Goal: Transaction & Acquisition: Subscribe to service/newsletter

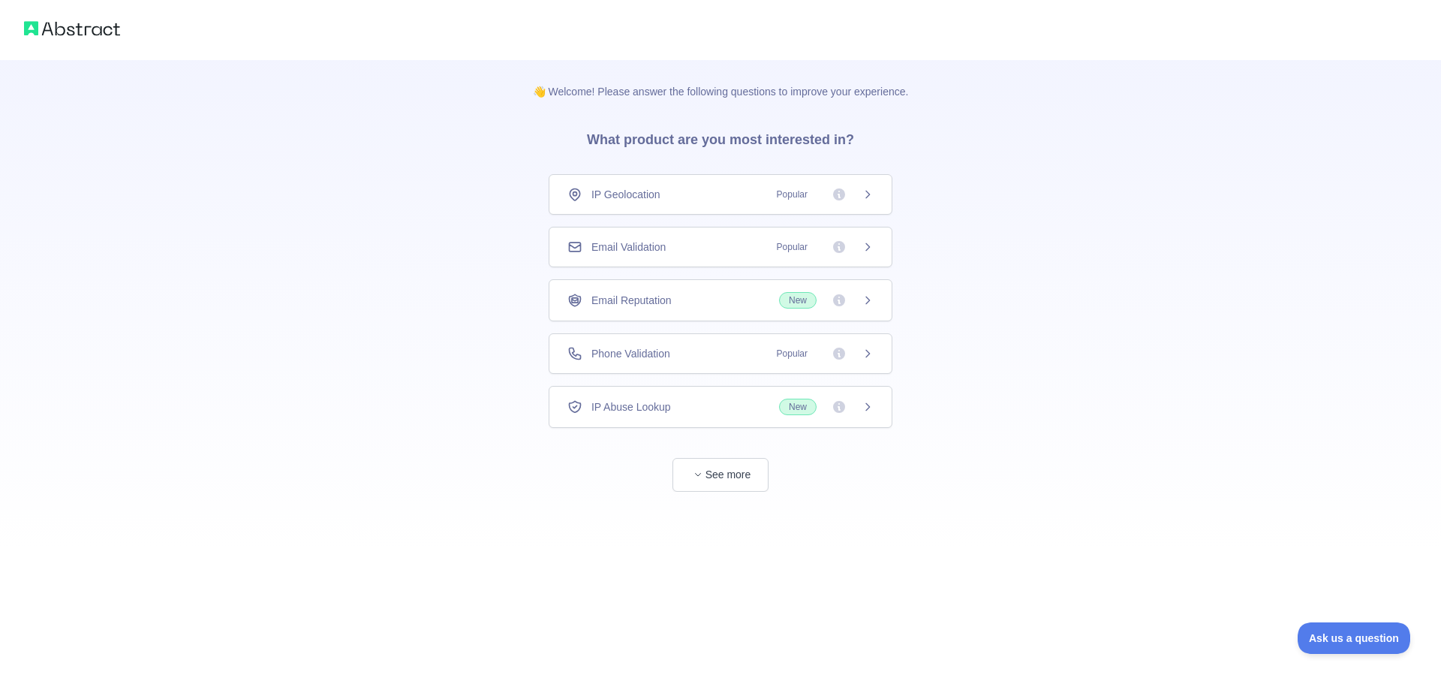
click at [787, 300] on span "New" at bounding box center [798, 300] width 38 height 17
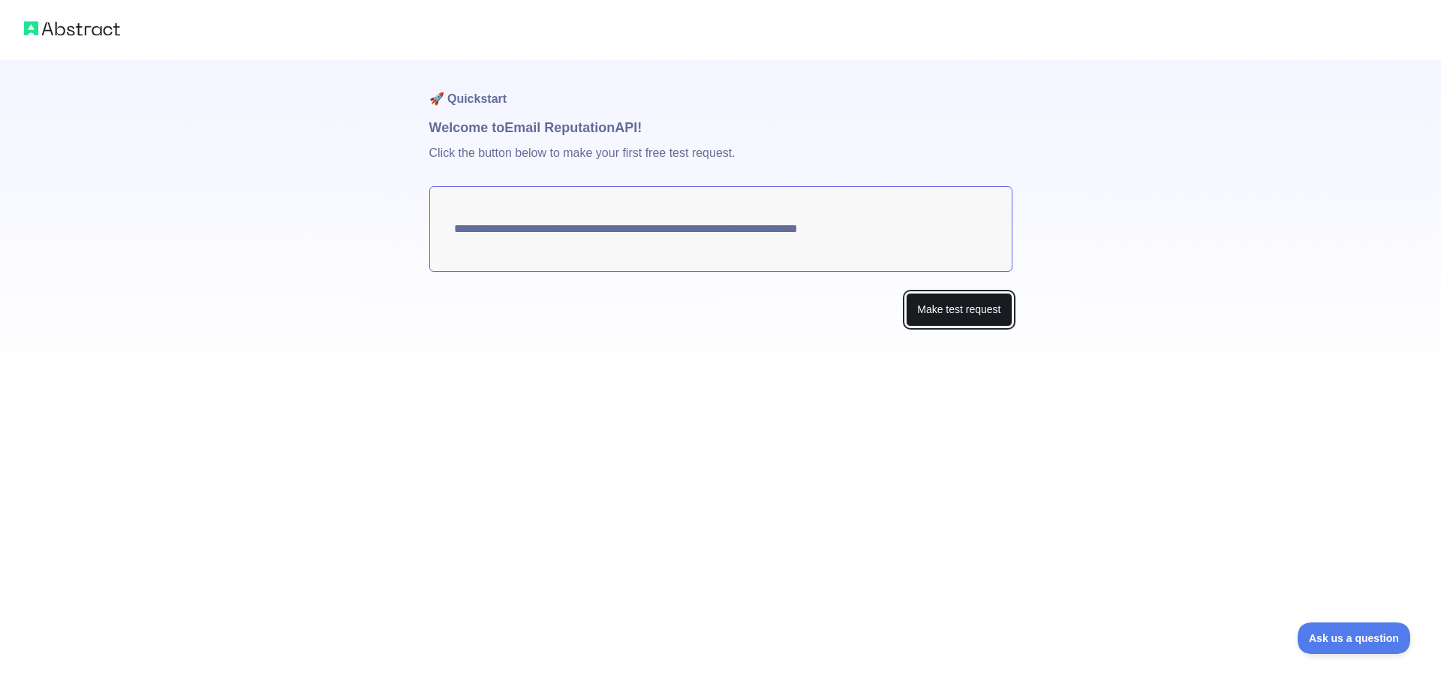
click at [955, 321] on button "Make test request" at bounding box center [959, 310] width 106 height 34
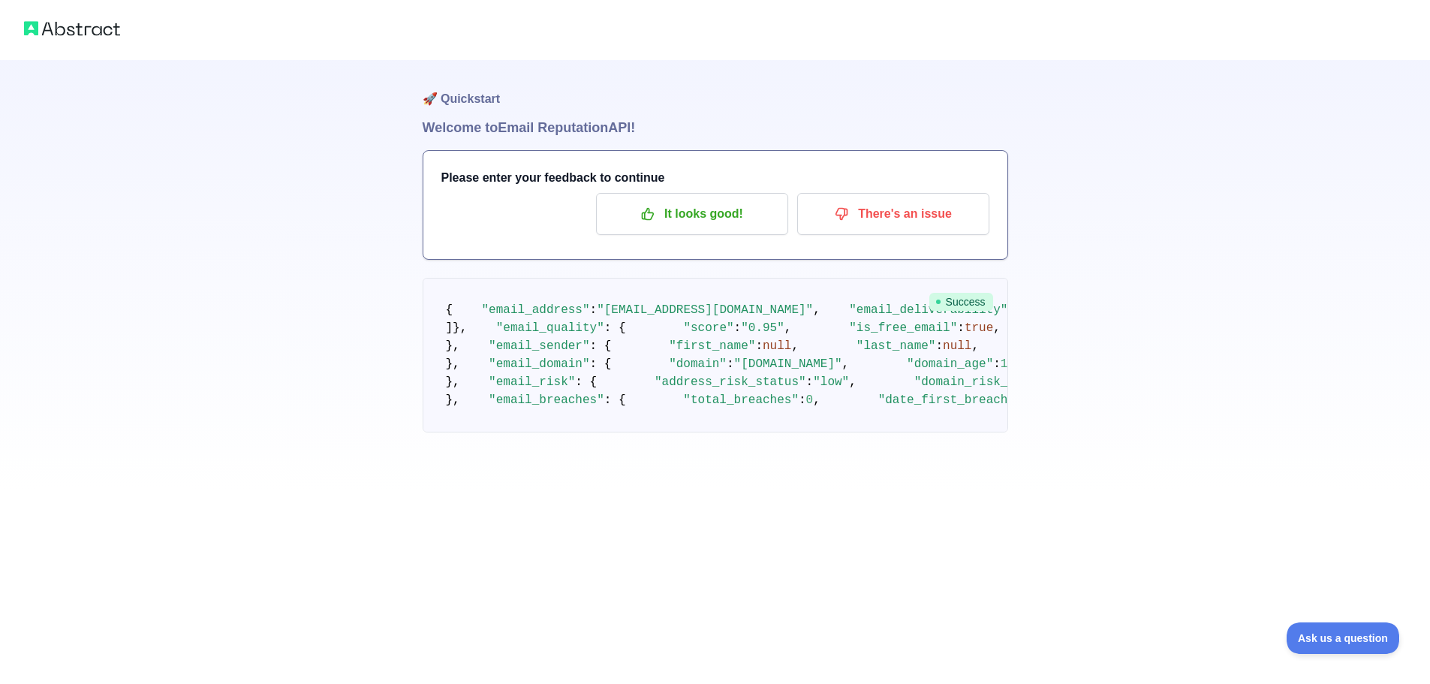
click at [73, 24] on img at bounding box center [72, 28] width 96 height 21
click at [23, 27] on div at bounding box center [715, 30] width 1430 height 60
click at [36, 29] on img at bounding box center [72, 28] width 96 height 21
click at [697, 225] on p "It looks good!" at bounding box center [692, 214] width 170 height 26
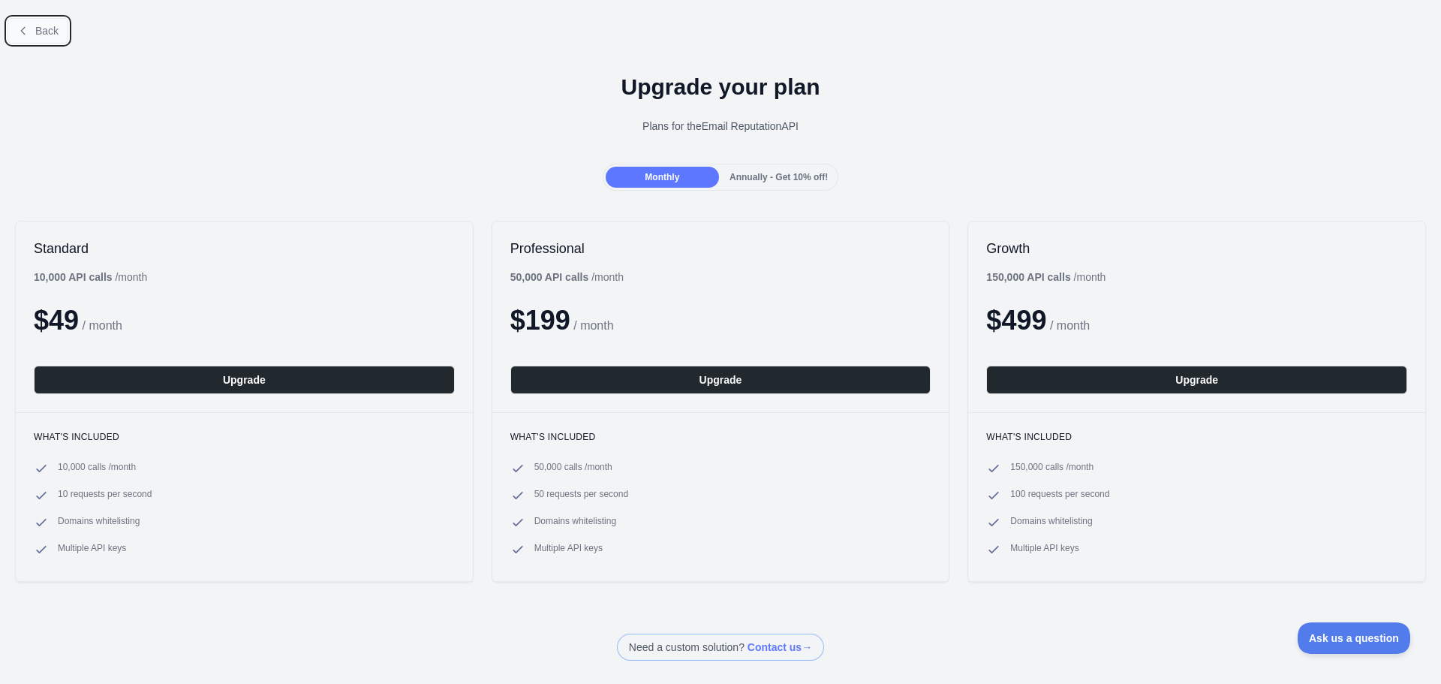
click at [18, 33] on icon at bounding box center [23, 31] width 12 height 12
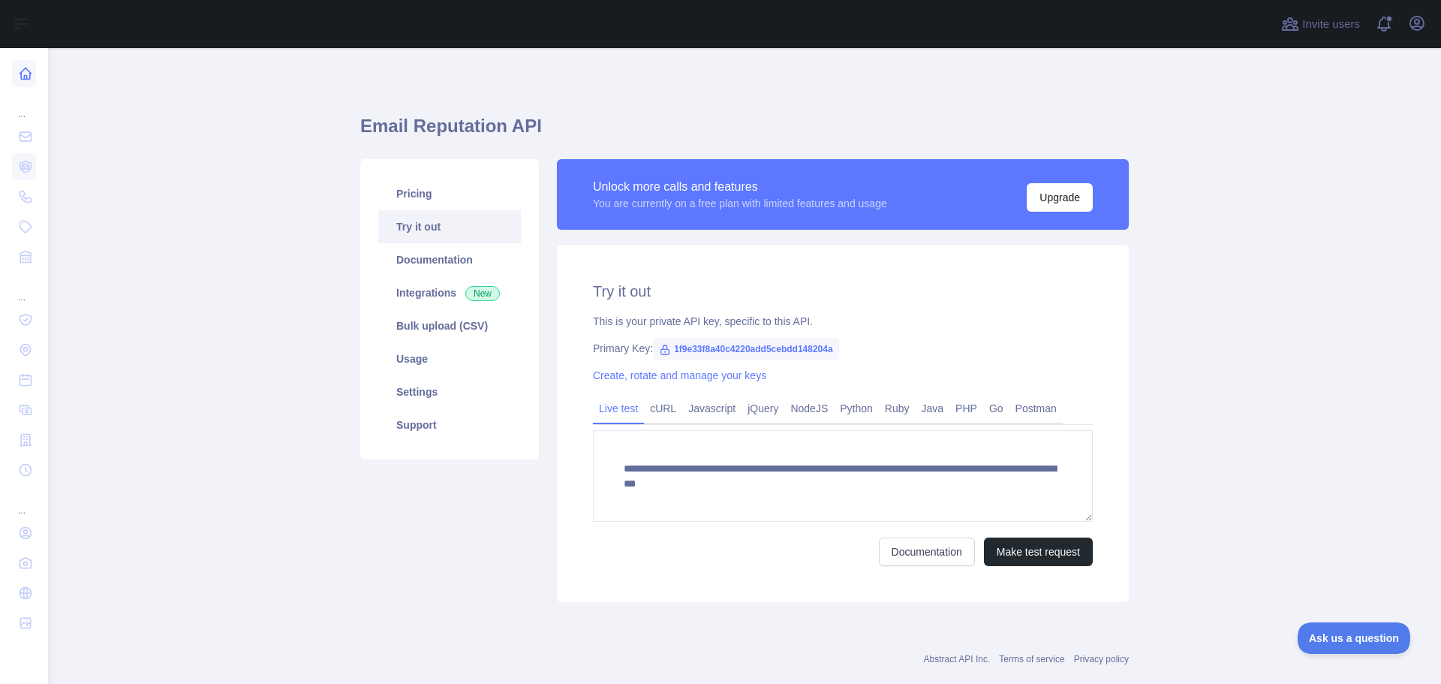
click at [25, 74] on icon at bounding box center [25, 73] width 15 height 15
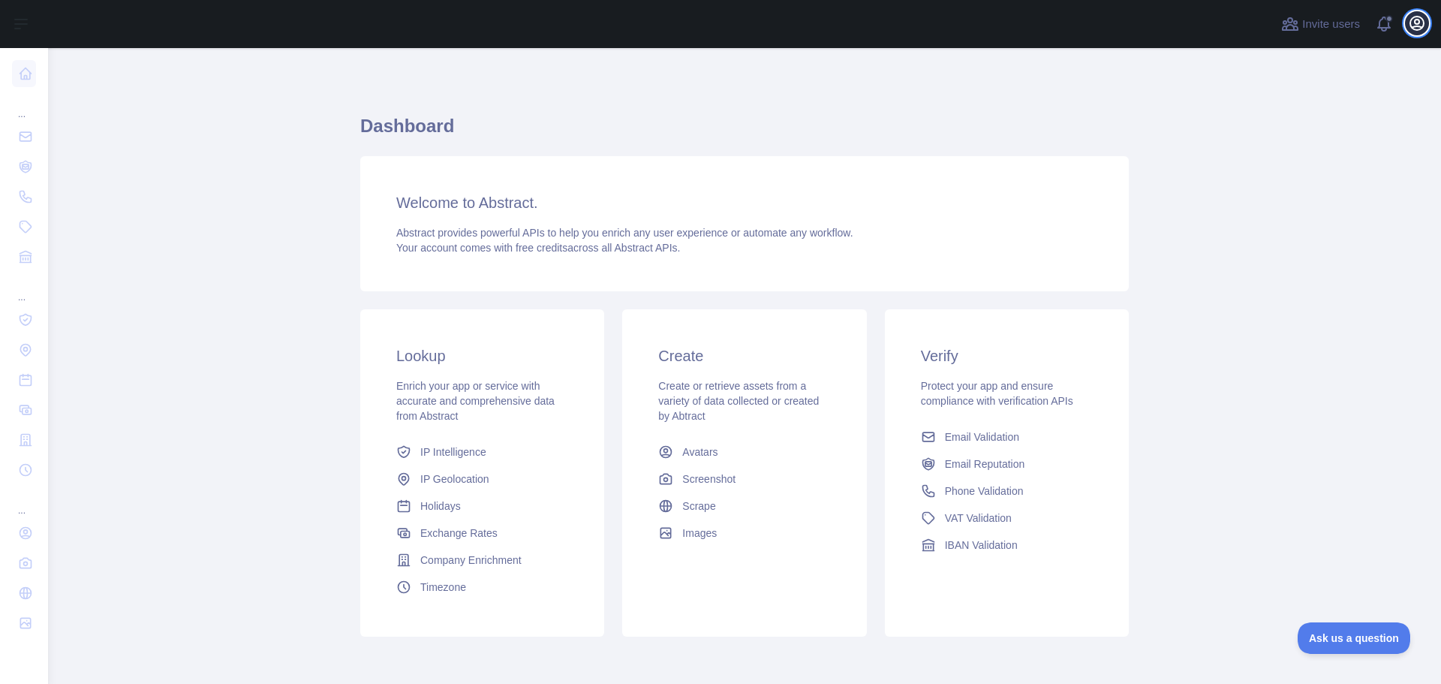
click at [1421, 19] on icon "button" at bounding box center [1417, 23] width 18 height 18
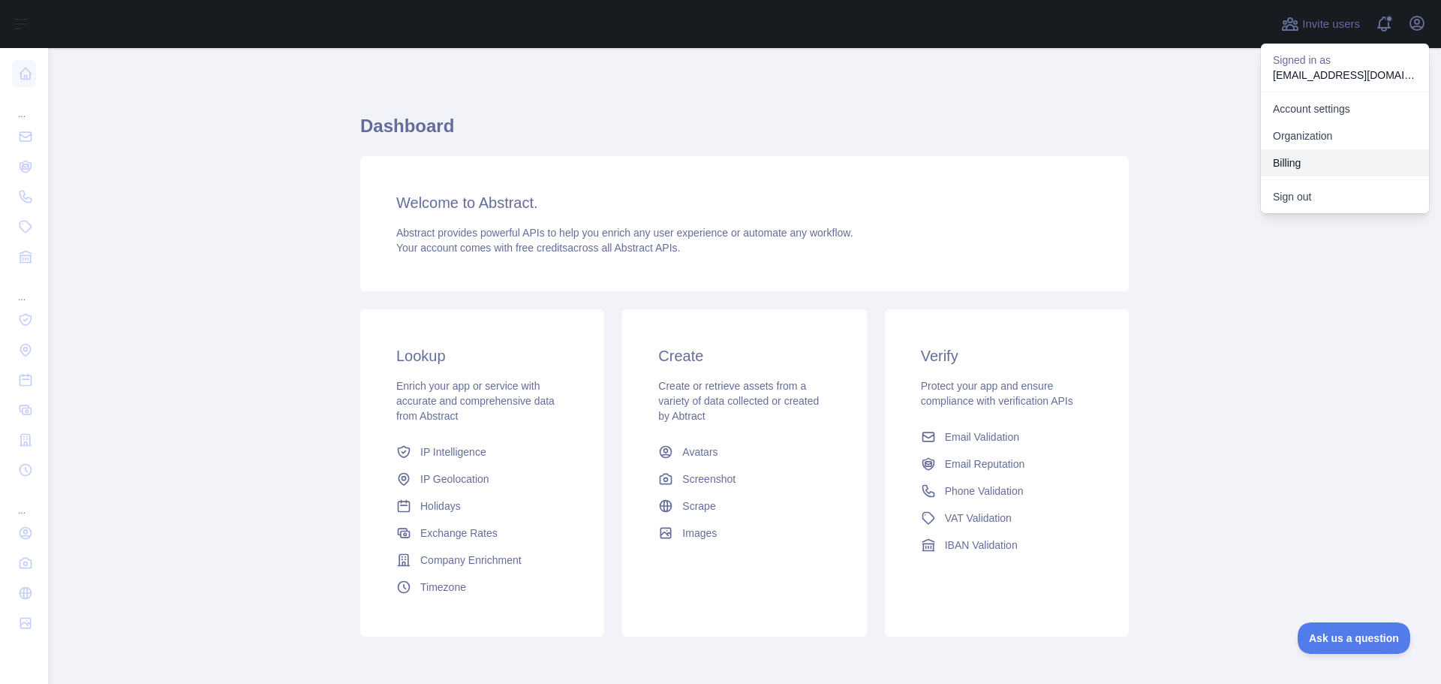
click at [1341, 160] on button "Billing" at bounding box center [1345, 162] width 168 height 27
